Goal: Navigation & Orientation: Find specific page/section

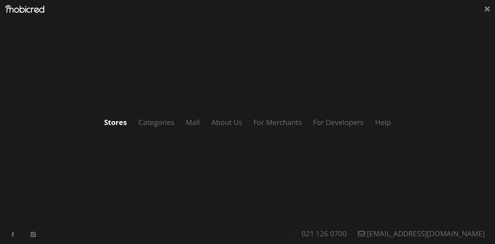
scroll to position [0, 661]
click at [114, 118] on link "Stores" at bounding box center [115, 122] width 33 height 10
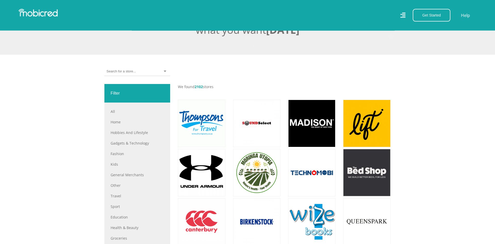
scroll to position [184, 0]
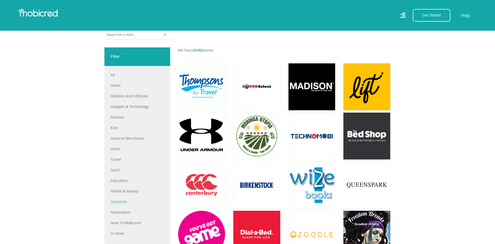
click at [113, 200] on link "Groceries" at bounding box center [137, 201] width 53 height 5
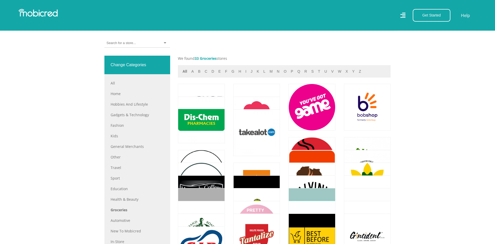
scroll to position [184, 0]
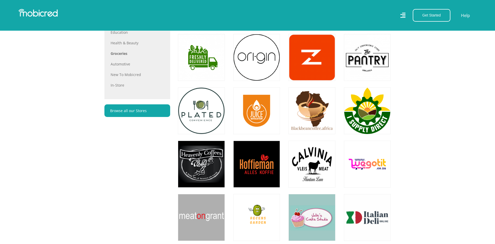
scroll to position [236, 0]
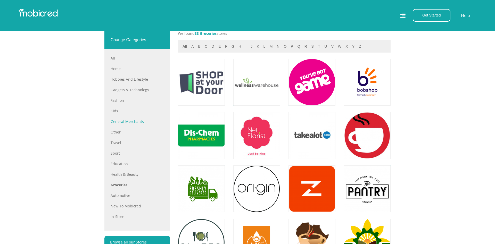
click at [118, 121] on link "General Merchants" at bounding box center [137, 121] width 53 height 5
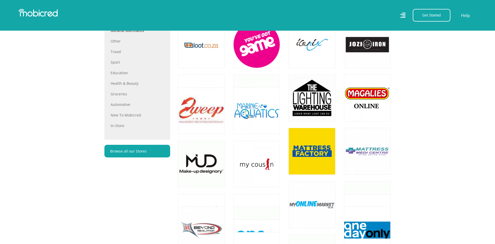
scroll to position [315, 0]
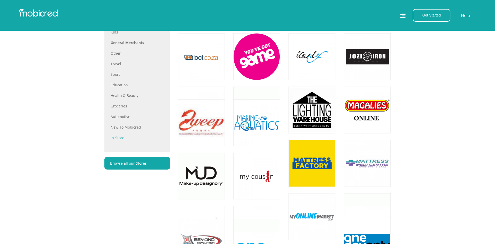
click at [115, 138] on link "In-store" at bounding box center [137, 137] width 53 height 5
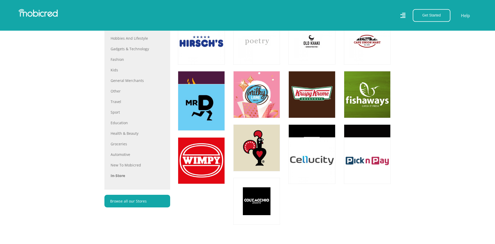
scroll to position [289, 0]
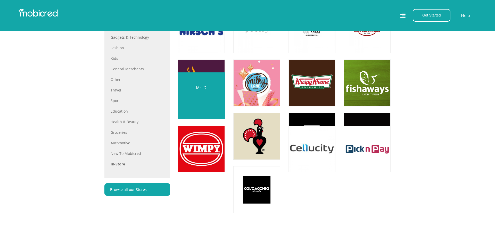
click at [190, 92] on link at bounding box center [201, 95] width 55 height 55
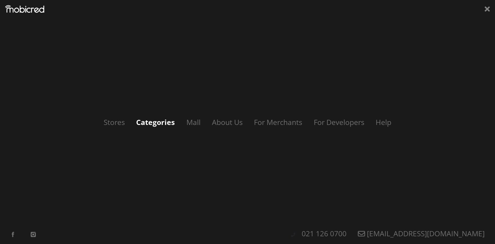
click at [155, 122] on link "Categories" at bounding box center [155, 122] width 49 height 10
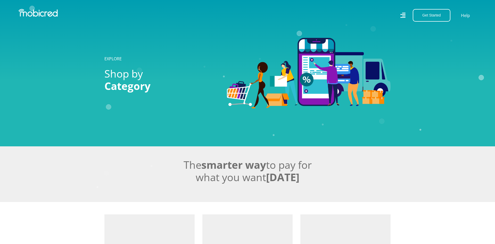
click at [401, 12] on icon at bounding box center [402, 15] width 5 height 7
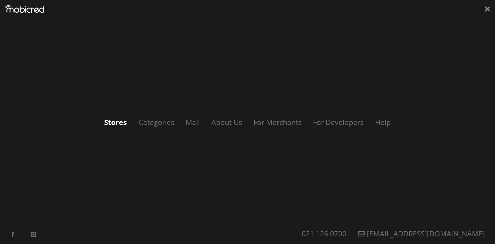
click at [114, 123] on link "Stores" at bounding box center [115, 122] width 33 height 10
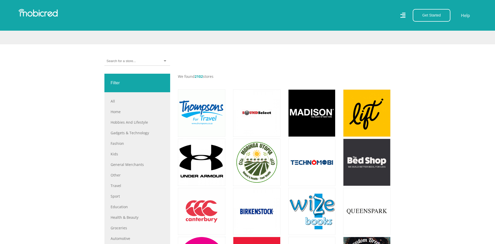
scroll to position [289, 0]
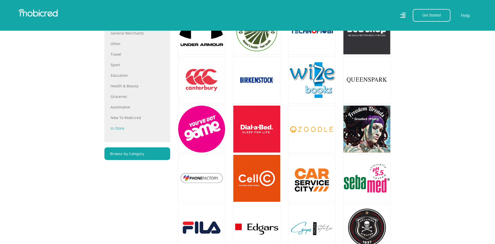
click at [122, 128] on link "In-store" at bounding box center [137, 127] width 53 height 5
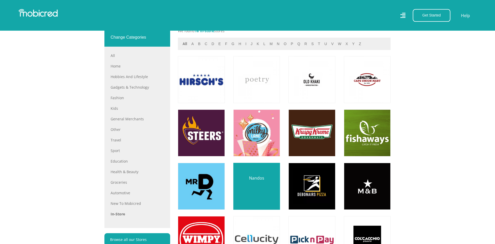
scroll to position [236, 0]
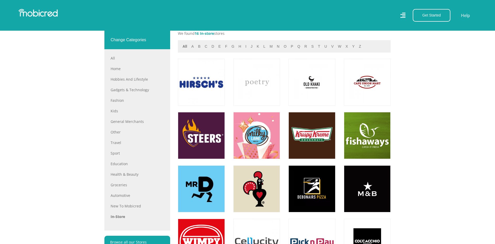
click at [404, 16] on icon at bounding box center [402, 15] width 5 height 5
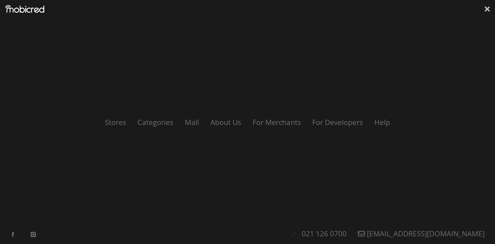
click at [487, 9] on icon at bounding box center [486, 8] width 5 height 5
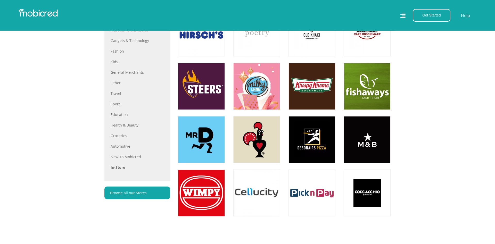
scroll to position [289, 0]
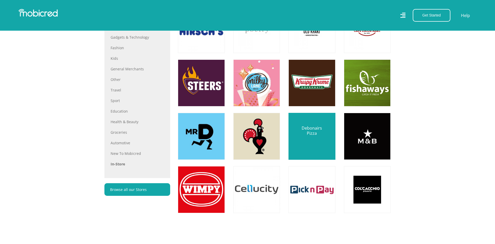
click at [311, 138] on link at bounding box center [311, 136] width 55 height 55
